Goal: Information Seeking & Learning: Check status

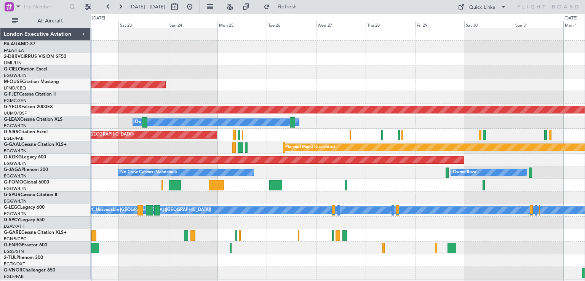
click at [443, 217] on div at bounding box center [338, 223] width 494 height 13
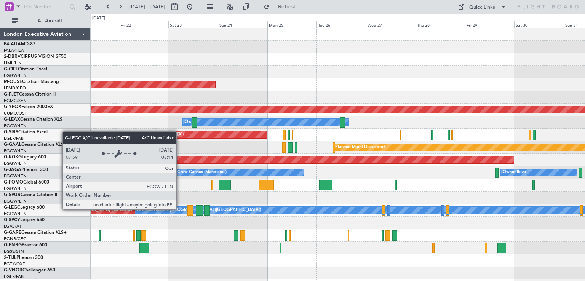
click at [180, 209] on div "A/C Unavailable [GEOGRAPHIC_DATA] ([GEOGRAPHIC_DATA])" at bounding box center [199, 209] width 124 height 11
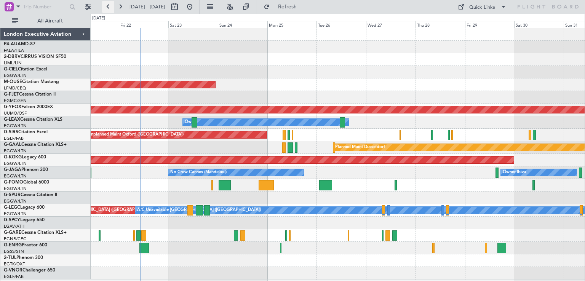
click at [110, 10] on button at bounding box center [108, 7] width 12 height 12
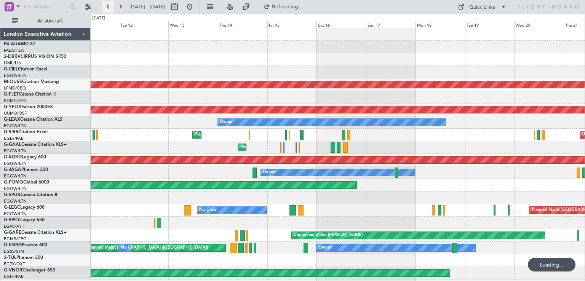
click at [110, 10] on button at bounding box center [108, 7] width 12 height 12
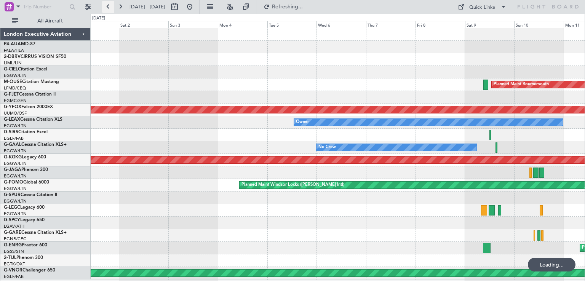
click at [110, 10] on button at bounding box center [108, 7] width 12 height 12
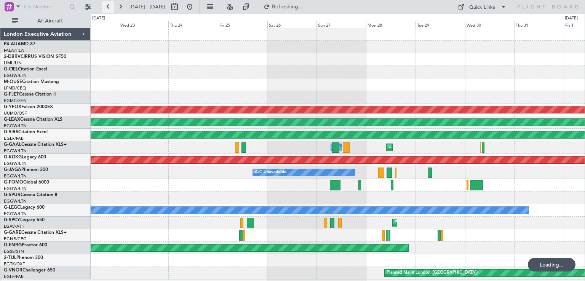
click at [110, 10] on button at bounding box center [108, 7] width 12 height 12
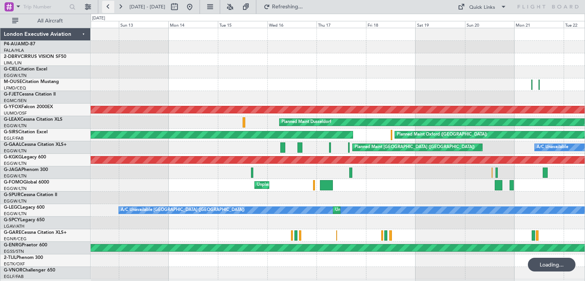
click at [110, 10] on button at bounding box center [108, 7] width 12 height 12
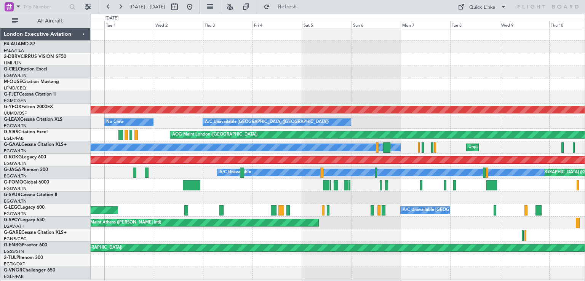
click at [310, 94] on div "AOG Maint Ostafyevo A/C Unavailable [GEOGRAPHIC_DATA] ([GEOGRAPHIC_DATA]) No Cr…" at bounding box center [338, 153] width 494 height 251
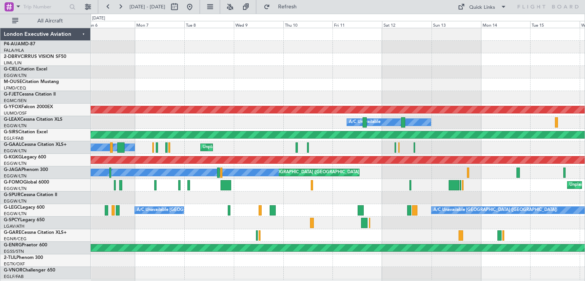
click at [290, 229] on div "AOG Maint Ostafyevo A/C Unavailable Planned [GEOGRAPHIC_DATA] A/C Unavailable […" at bounding box center [338, 153] width 494 height 251
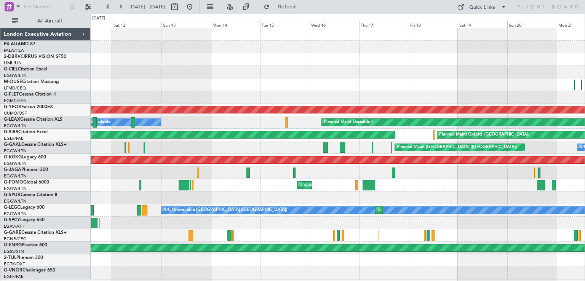
click at [254, 229] on div "AOG Maint Ostafyevo A/C Unavailable Planned [GEOGRAPHIC_DATA] AOG Maint London …" at bounding box center [338, 153] width 494 height 251
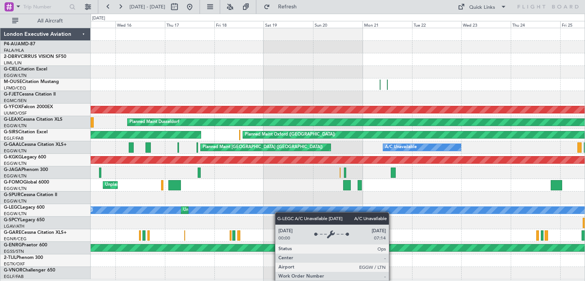
click at [277, 212] on div "AOG Maint Ostafyevo Planned [GEOGRAPHIC_DATA] AOG Maint London ([GEOGRAPHIC_DAT…" at bounding box center [338, 153] width 494 height 251
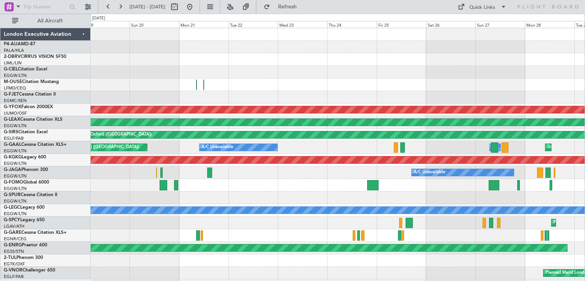
click at [342, 218] on div "AOG Maint Ostafyevo Planned [GEOGRAPHIC_DATA] Planned Maint [GEOGRAPHIC_DATA] (…" at bounding box center [338, 153] width 494 height 251
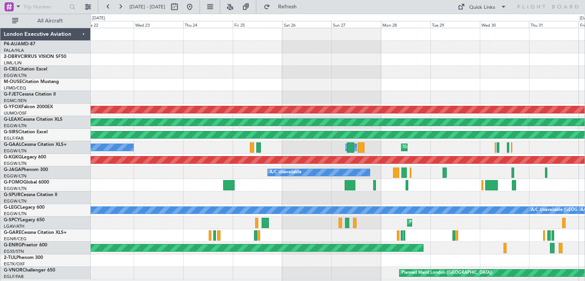
click at [373, 222] on div "AOG Maint Ostafyevo Planned [GEOGRAPHIC_DATA] Planned Maint [GEOGRAPHIC_DATA] (…" at bounding box center [338, 153] width 494 height 251
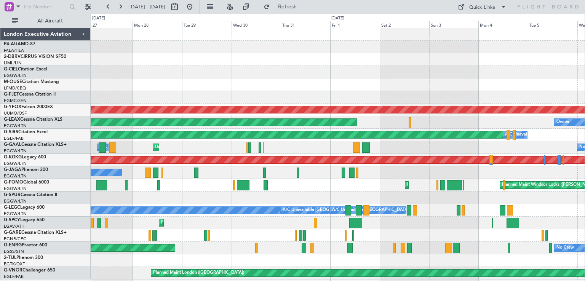
click at [303, 222] on div "AOG Maint Ostafyevo Planned [GEOGRAPHIC_DATA] Owner Planned Maint [GEOGRAPHIC_D…" at bounding box center [338, 153] width 494 height 251
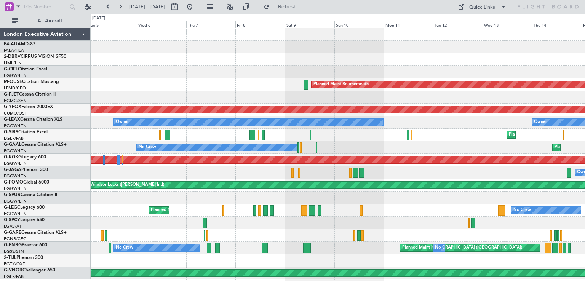
click at [172, 218] on div "Planned Maint Bournemouth AOG Maint Ostafyevo Owner Owner Planned Maint [GEOGRA…" at bounding box center [338, 153] width 494 height 251
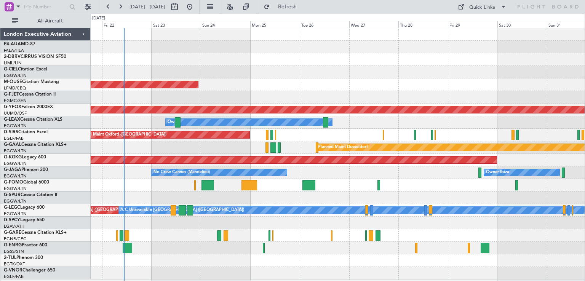
click at [314, 217] on div "Planned Maint Bournemouth AOG Maint Ostafyevo Owner Unplanned Maint [GEOGRAPHIC…" at bounding box center [338, 153] width 494 height 251
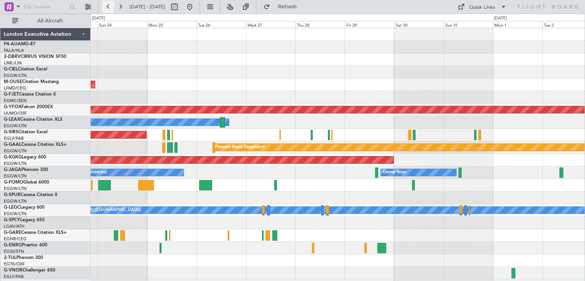
click at [105, 7] on button at bounding box center [108, 7] width 12 height 12
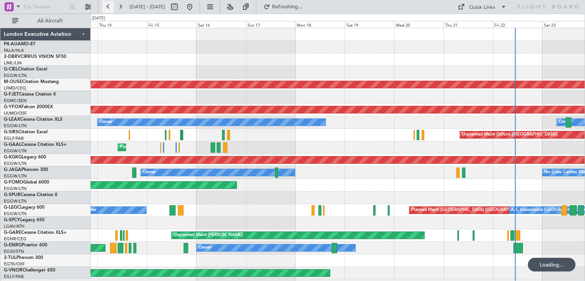
click at [105, 7] on button at bounding box center [108, 7] width 12 height 12
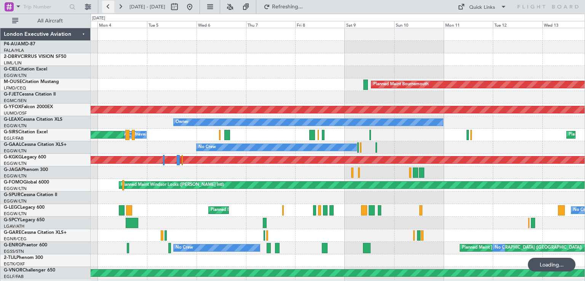
click at [105, 7] on button at bounding box center [108, 7] width 12 height 12
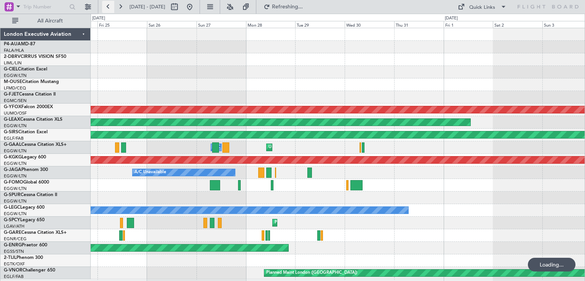
click at [105, 7] on button at bounding box center [108, 7] width 12 height 12
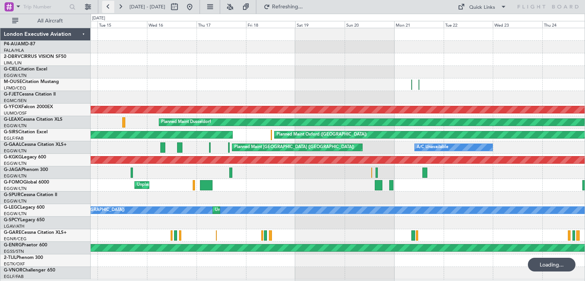
click at [105, 7] on button at bounding box center [108, 7] width 12 height 12
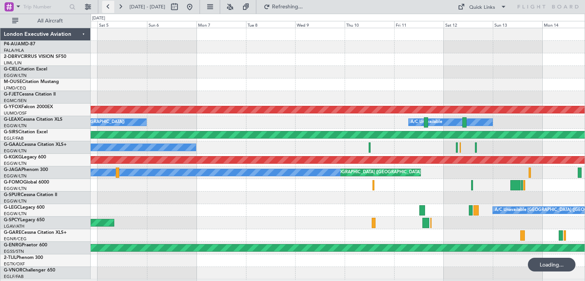
click at [105, 7] on button at bounding box center [108, 7] width 12 height 12
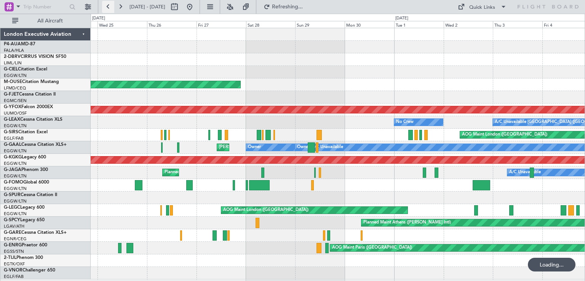
click at [105, 7] on button at bounding box center [108, 7] width 12 height 12
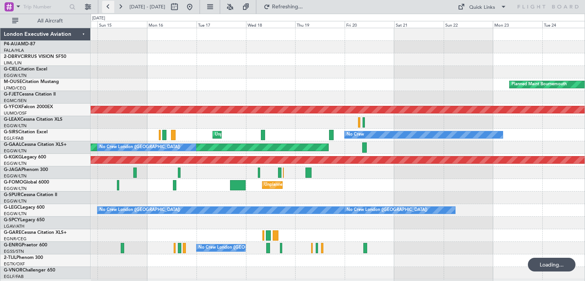
click at [105, 7] on button at bounding box center [108, 7] width 12 height 12
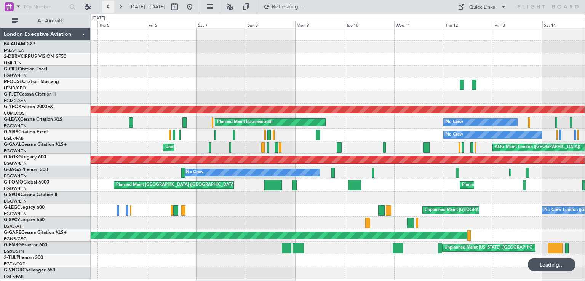
click at [105, 7] on button at bounding box center [108, 7] width 12 height 12
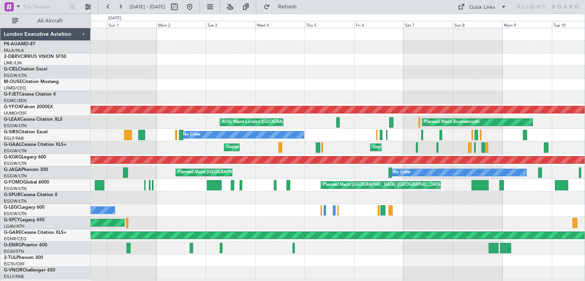
click at [196, 212] on div "No Crew Planned Maint [GEOGRAPHIC_DATA] ([GEOGRAPHIC_DATA]) Unplanned Maint [GE…" at bounding box center [338, 210] width 494 height 13
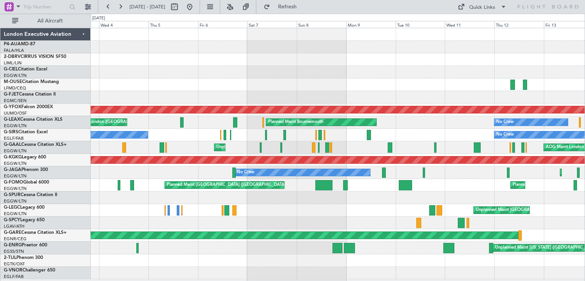
click at [318, 217] on div "AOG Maint Ostafyevo AOG Maint [GEOGRAPHIC_DATA] ([GEOGRAPHIC_DATA]) Planned Mai…" at bounding box center [338, 153] width 494 height 251
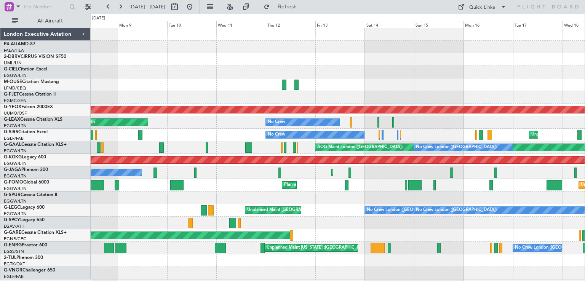
click at [265, 214] on div "Unplanned Maint [GEOGRAPHIC_DATA] ([GEOGRAPHIC_DATA]) No Crew [GEOGRAPHIC_DATA]…" at bounding box center [338, 210] width 494 height 13
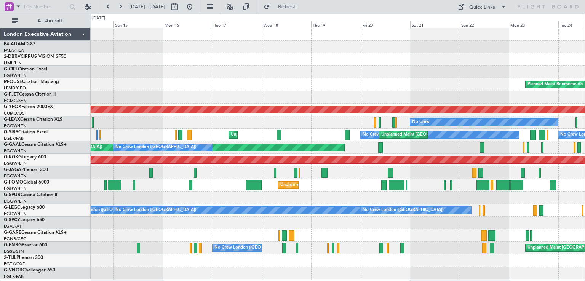
click at [248, 219] on div "Planned Maint Bournemouth AOG Maint Ostafyevo No Crew No Crew Unplanned Maint […" at bounding box center [338, 153] width 494 height 251
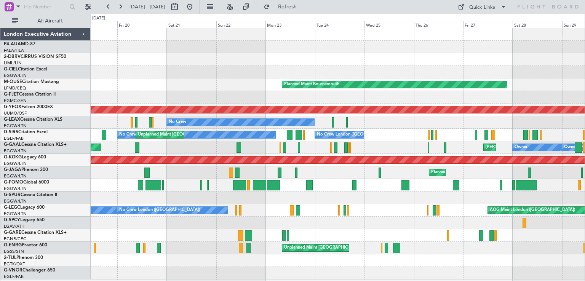
click at [327, 226] on div "Planned Maint Bournemouth AOG Maint Ostafyevo No Crew No Crew Unplanned Maint […" at bounding box center [338, 153] width 494 height 251
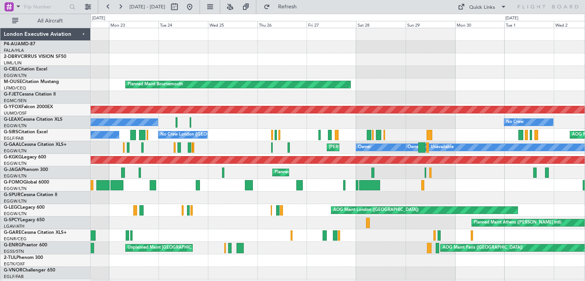
click at [373, 217] on div "Planned Maint Bournemouth AOG Maint Ostafyevo No Crew No Crew A/C Unavailable […" at bounding box center [338, 153] width 494 height 251
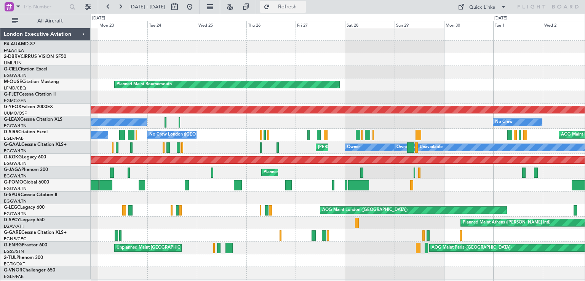
click at [303, 5] on span "Refresh" at bounding box center [287, 6] width 32 height 5
click at [119, 2] on button at bounding box center [120, 7] width 12 height 12
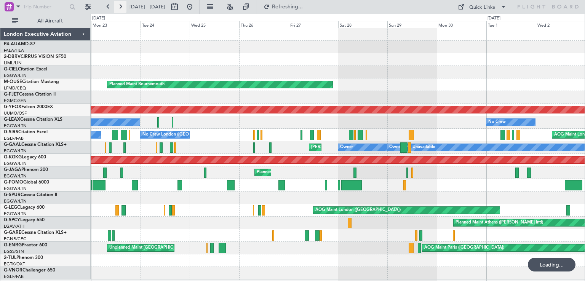
click at [119, 2] on button at bounding box center [120, 7] width 12 height 12
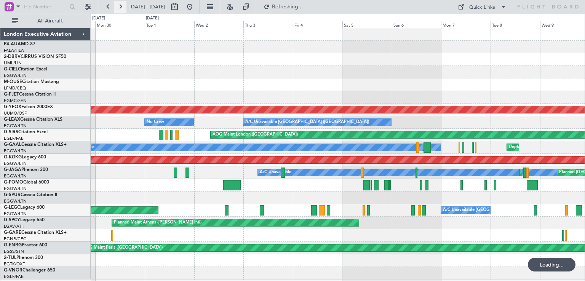
click at [119, 2] on button at bounding box center [120, 7] width 12 height 12
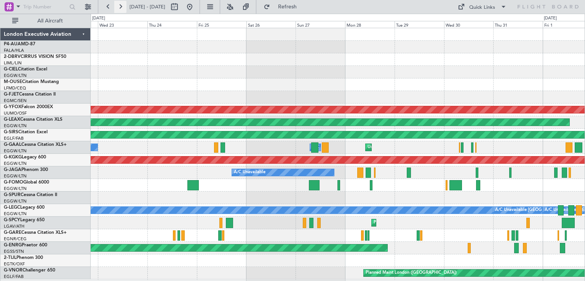
click at [119, 2] on button at bounding box center [120, 7] width 12 height 12
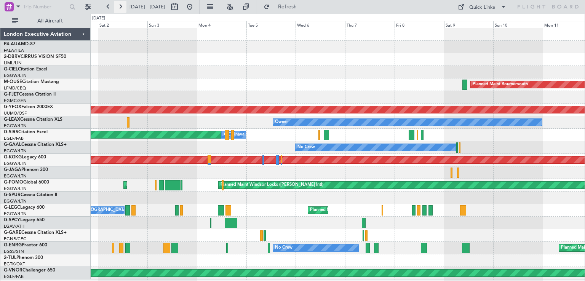
click at [119, 2] on button at bounding box center [120, 7] width 12 height 12
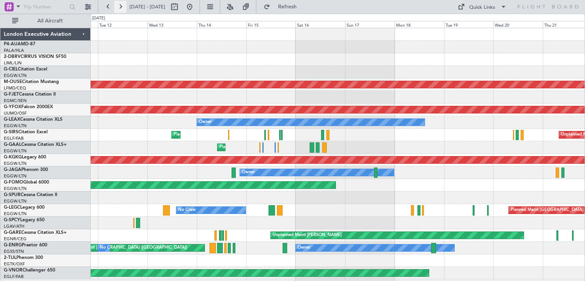
click at [119, 2] on button at bounding box center [120, 7] width 12 height 12
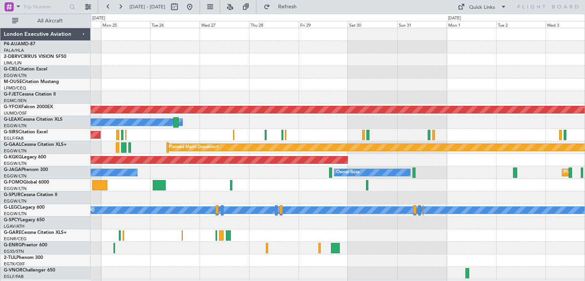
click at [376, 239] on div at bounding box center [338, 235] width 494 height 13
